Goal: Information Seeking & Learning: Check status

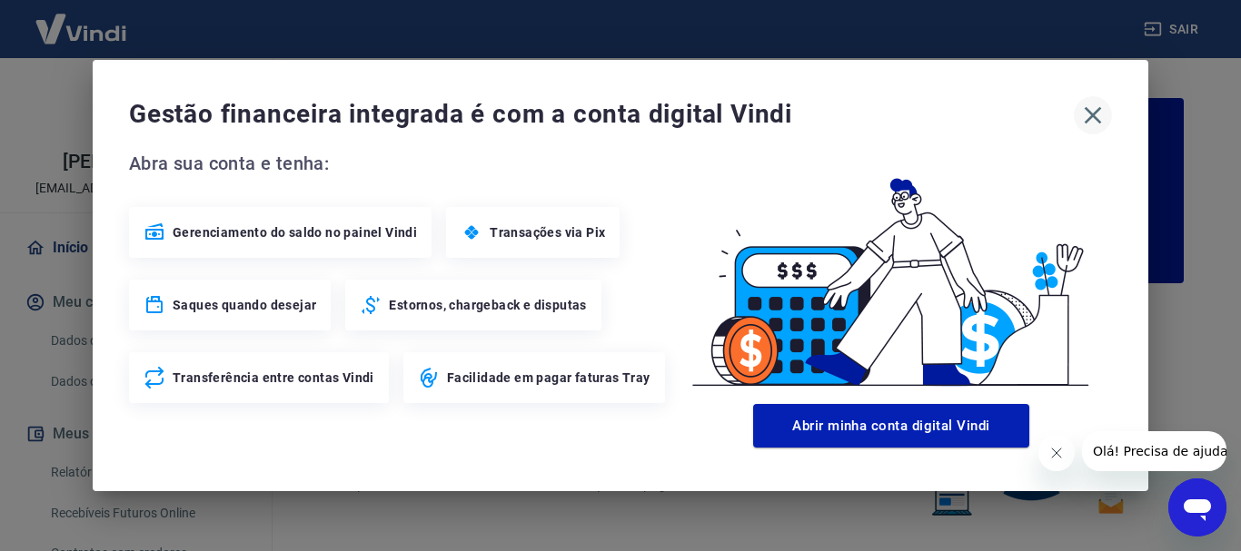
click at [1076, 122] on button "button" at bounding box center [1093, 115] width 38 height 38
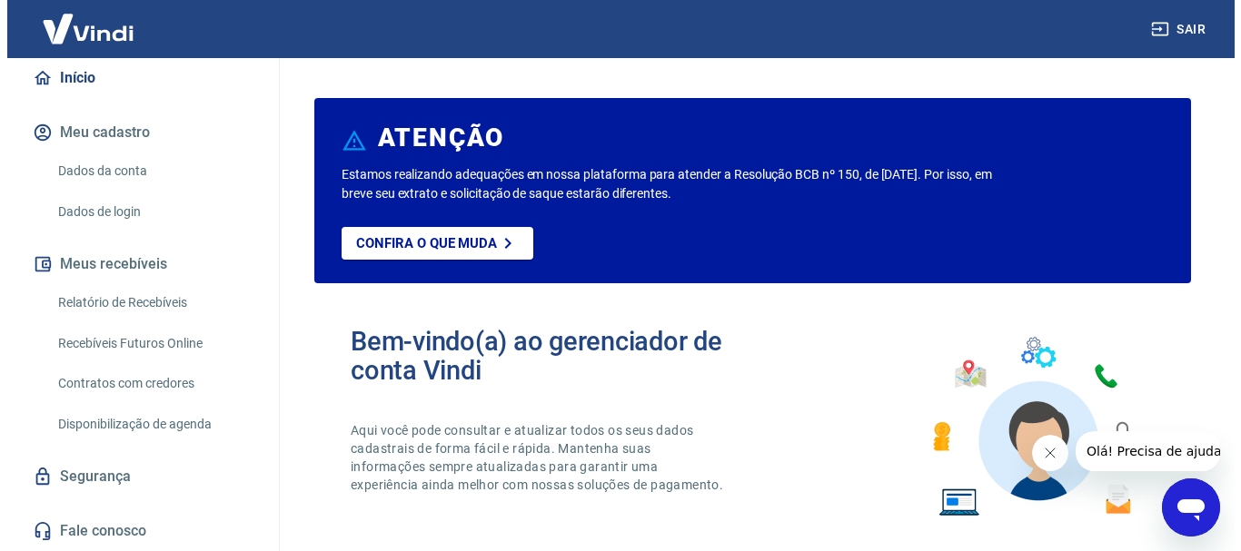
scroll to position [189, 0]
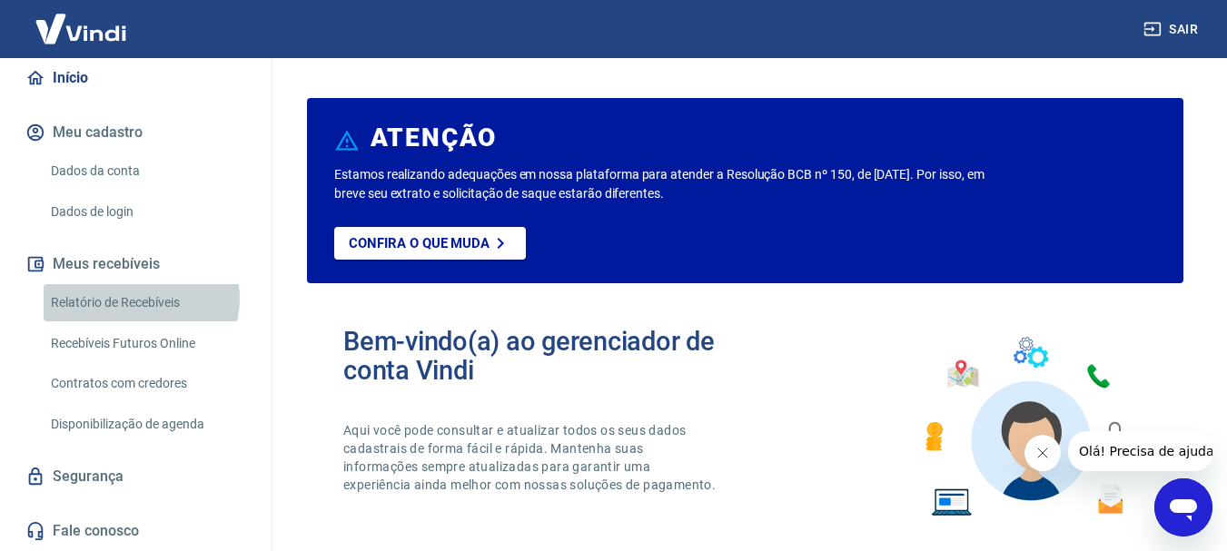
click at [140, 299] on link "Relatório de Recebíveis" at bounding box center [147, 302] width 206 height 37
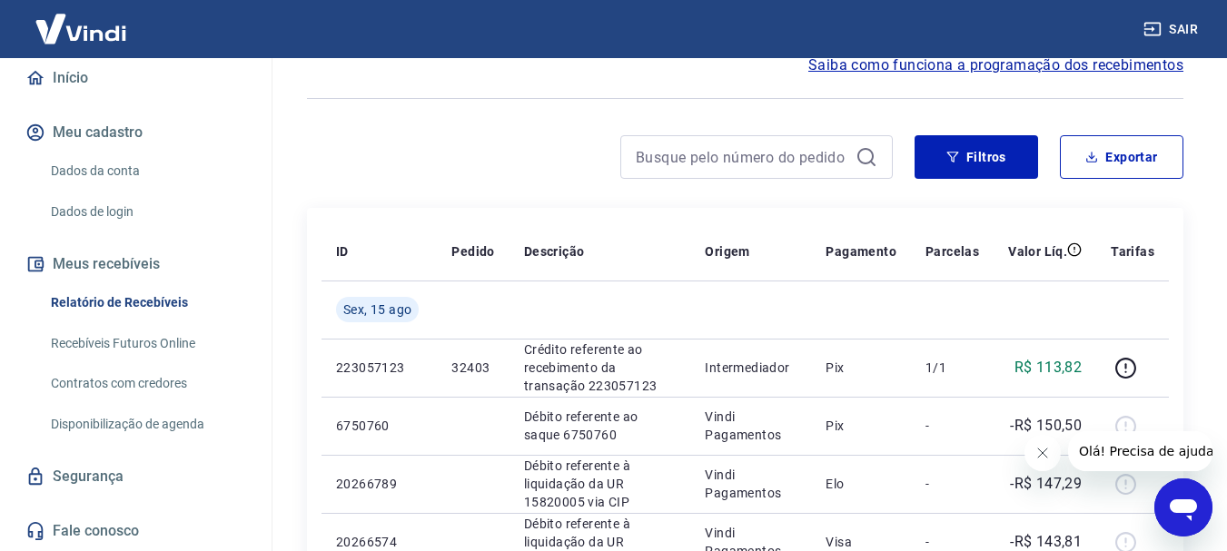
click at [1045, 451] on icon "Fechar mensagem da empresa" at bounding box center [1041, 453] width 9 height 9
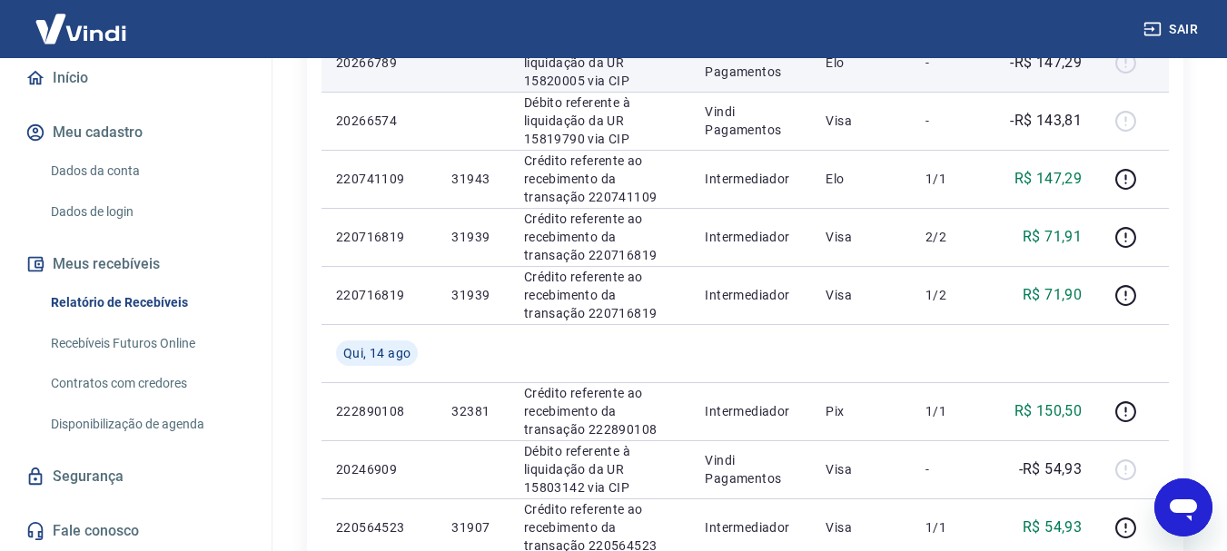
scroll to position [545, 0]
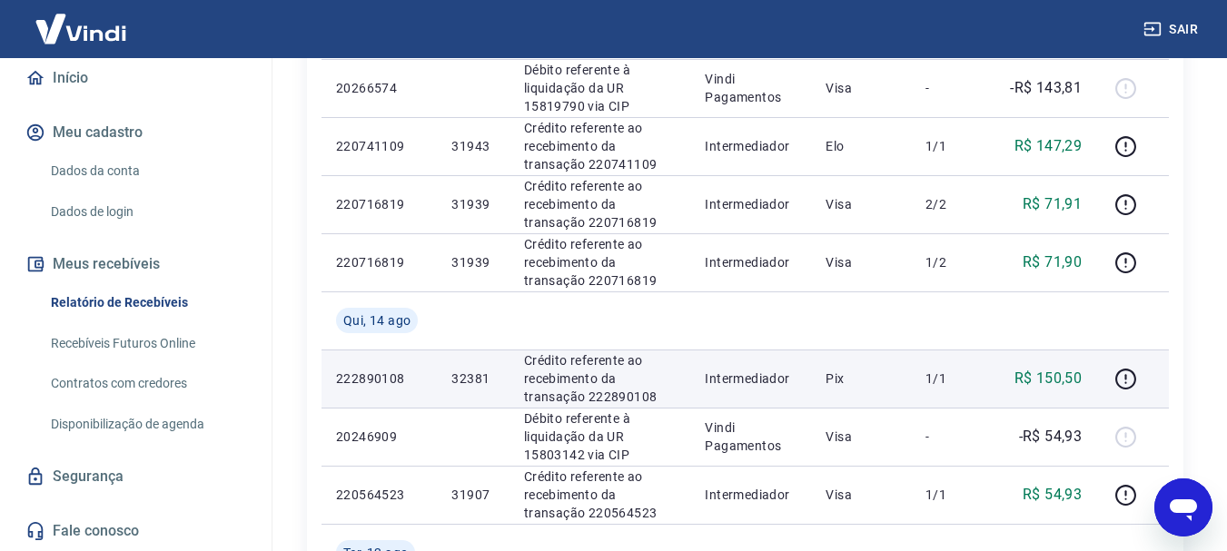
click at [467, 374] on p "32381" at bounding box center [472, 379] width 43 height 18
copy p "32381"
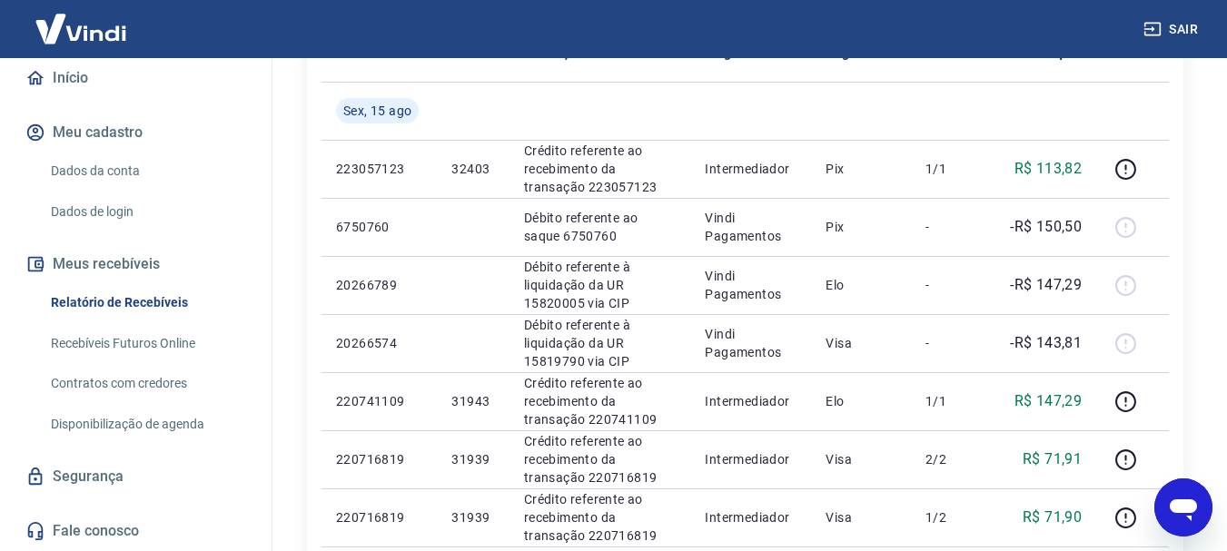
scroll to position [273, 0]
